Goal: Task Accomplishment & Management: Manage account settings

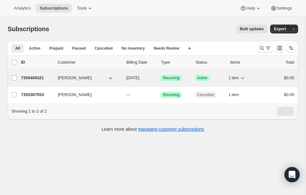
click at [46, 77] on p "7355400321" at bounding box center [37, 78] width 32 height 6
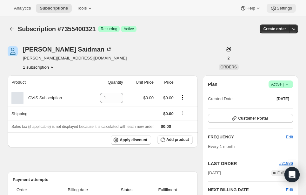
click at [275, 10] on icon at bounding box center [274, 8] width 6 height 6
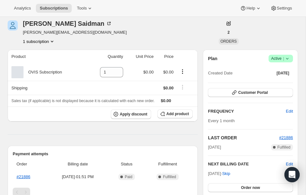
scroll to position [25, 0]
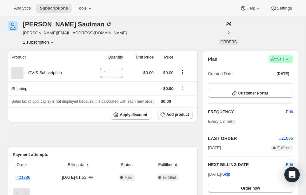
click at [52, 40] on icon "Product actions" at bounding box center [52, 42] width 6 height 6
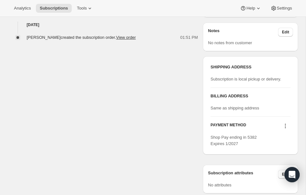
scroll to position [262, 0]
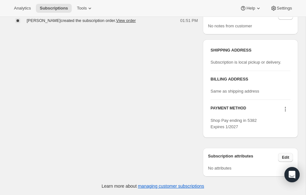
click at [286, 153] on button "Edit" at bounding box center [285, 157] width 15 height 9
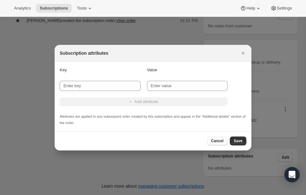
click at [211, 136] on button "Cancel" at bounding box center [217, 140] width 20 height 9
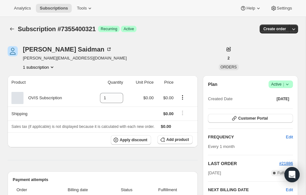
click at [291, 84] on span "Success Active |" at bounding box center [281, 84] width 24 height 8
click at [276, 104] on span "Cancel subscription" at bounding box center [279, 107] width 36 height 6
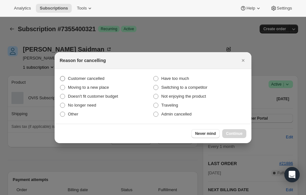
click at [83, 78] on span "Customer cancelled" at bounding box center [86, 78] width 37 height 5
click at [60, 76] on input "Customer cancelled" at bounding box center [60, 76] width 0 height 0
radio input "true"
click at [240, 133] on span "Continue" at bounding box center [234, 133] width 17 height 5
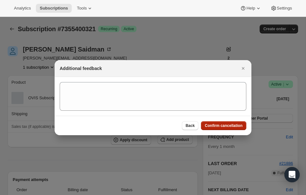
click at [211, 127] on span "Confirm cancellation" at bounding box center [224, 125] width 38 height 5
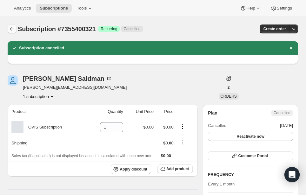
click at [10, 28] on icon "Subscriptions" at bounding box center [12, 29] width 6 height 6
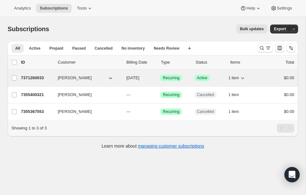
click at [36, 78] on p "7371260033" at bounding box center [37, 78] width 32 height 6
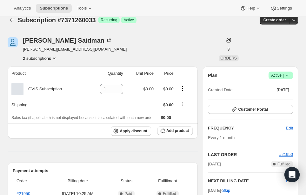
scroll to position [7, 0]
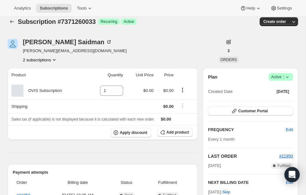
click at [39, 60] on button "2 subscriptions" at bounding box center [40, 60] width 35 height 6
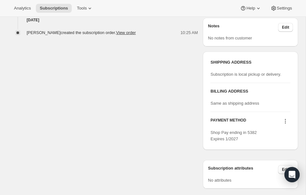
scroll to position [262, 0]
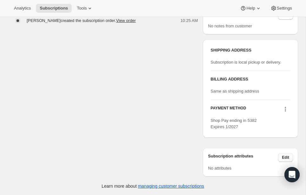
click at [285, 158] on span "Edit" at bounding box center [285, 157] width 7 height 5
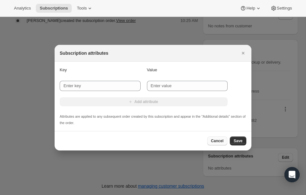
click at [217, 140] on span "Cancel" at bounding box center [217, 140] width 12 height 5
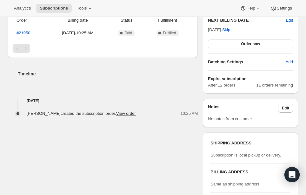
scroll to position [0, 0]
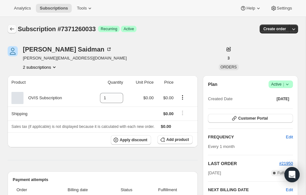
click at [13, 26] on icon "Subscriptions" at bounding box center [12, 29] width 6 height 6
